Goal: Task Accomplishment & Management: Manage account settings

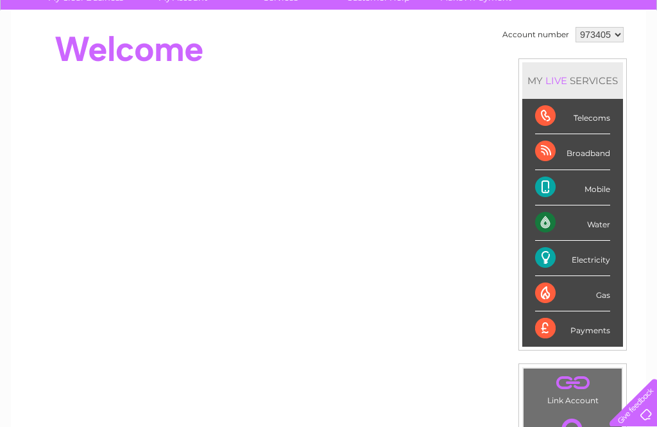
scroll to position [112, 0]
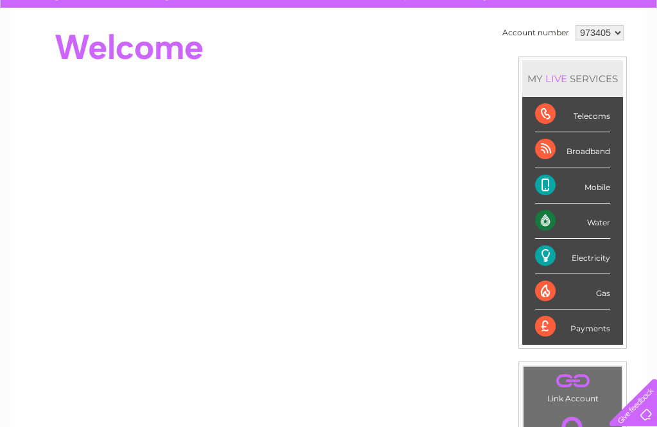
click at [586, 253] on div "Electricity" at bounding box center [572, 256] width 75 height 35
click at [581, 253] on div "Electricity" at bounding box center [572, 256] width 75 height 35
click at [583, 269] on div "Electricity" at bounding box center [572, 256] width 75 height 35
click at [575, 261] on div "Electricity" at bounding box center [572, 256] width 75 height 35
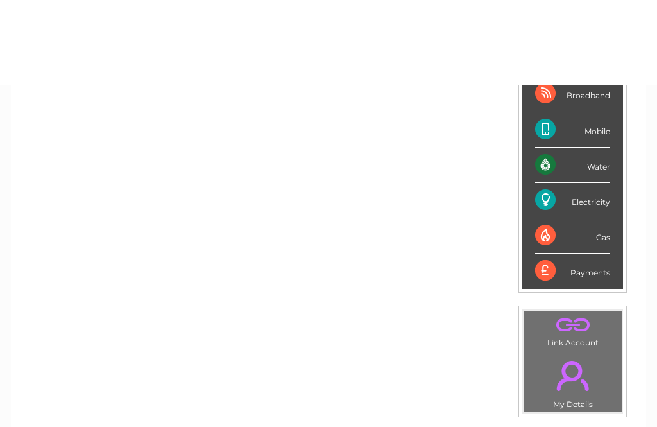
scroll to position [0, 0]
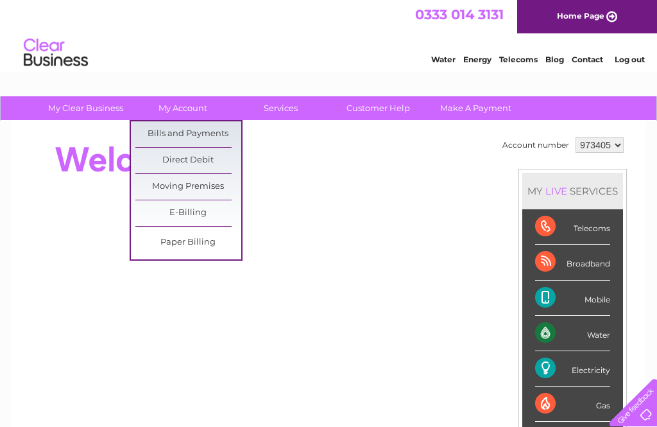
click at [223, 132] on link "Bills and Payments" at bounding box center [188, 134] width 106 height 26
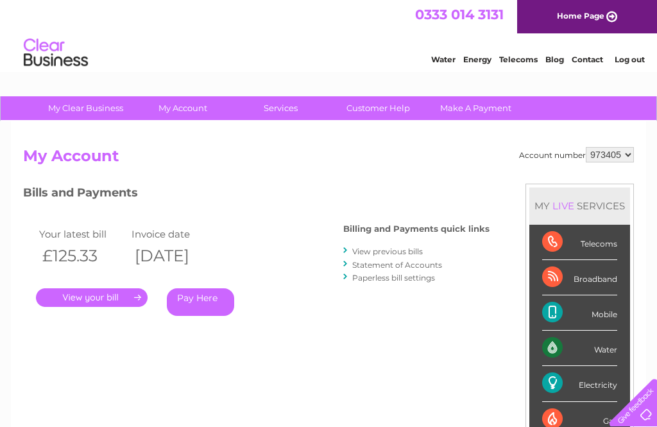
click at [397, 246] on link "View previous bills" at bounding box center [387, 251] width 71 height 10
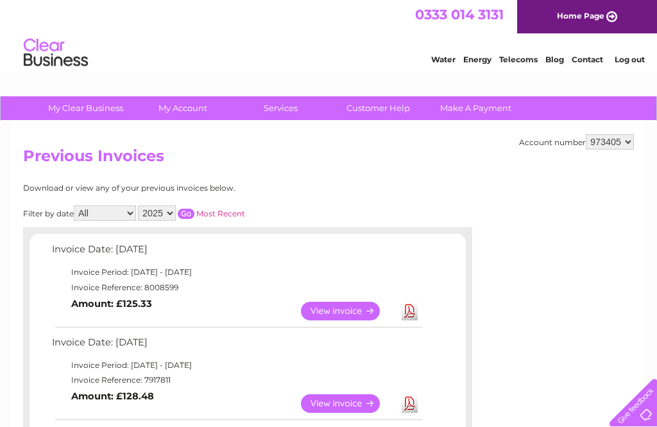
click at [478, 64] on link "Energy" at bounding box center [477, 60] width 28 height 10
